Goal: Use online tool/utility: Utilize a website feature to perform a specific function

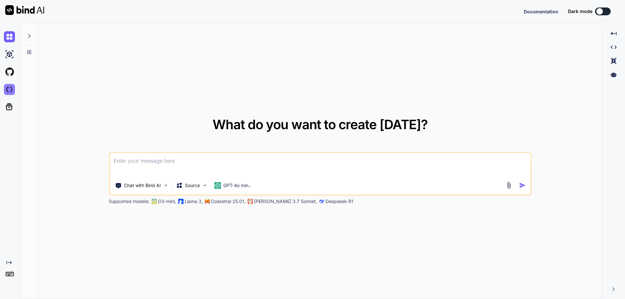
type textarea "x"
click at [12, 92] on img at bounding box center [9, 89] width 11 height 11
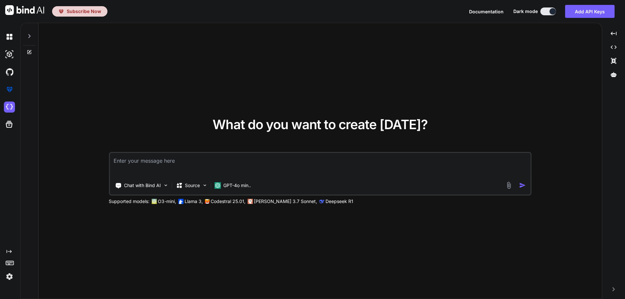
click at [443, 39] on div "What do you want to create today? Chat with Bind AI Source GPT-4o min.. Support…" at bounding box center [319, 161] width 563 height 276
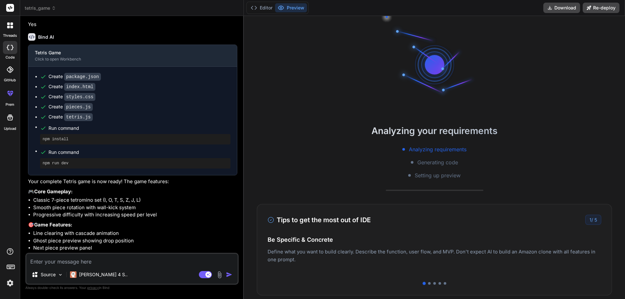
scroll to position [31, 0]
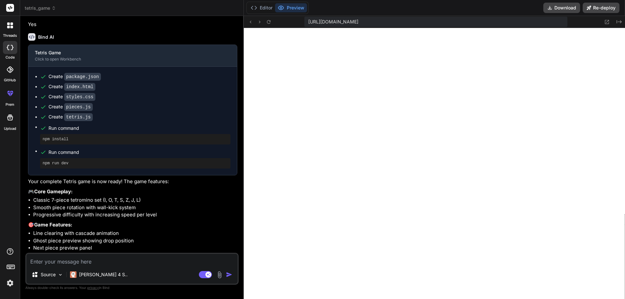
type textarea "x"
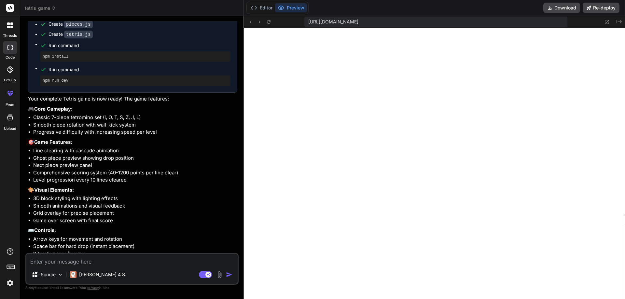
scroll to position [322, 0]
